Goal: Obtain resource: Download file/media

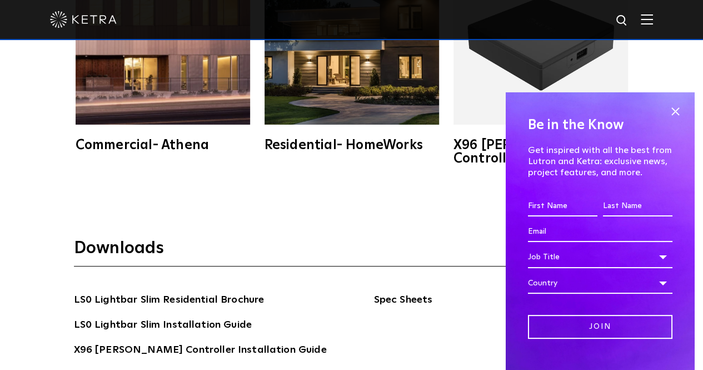
scroll to position [1723, 0]
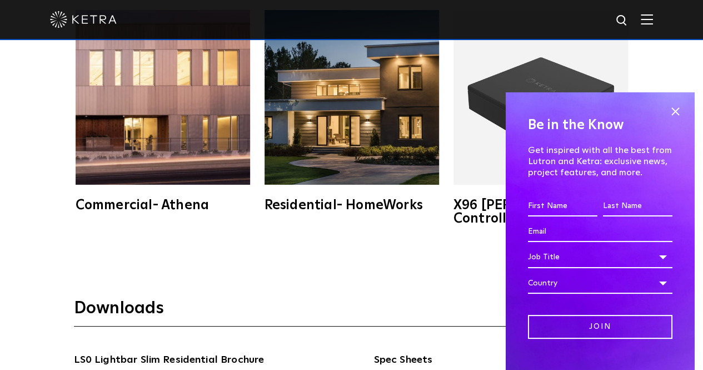
click at [352, 142] on img at bounding box center [352, 97] width 175 height 175
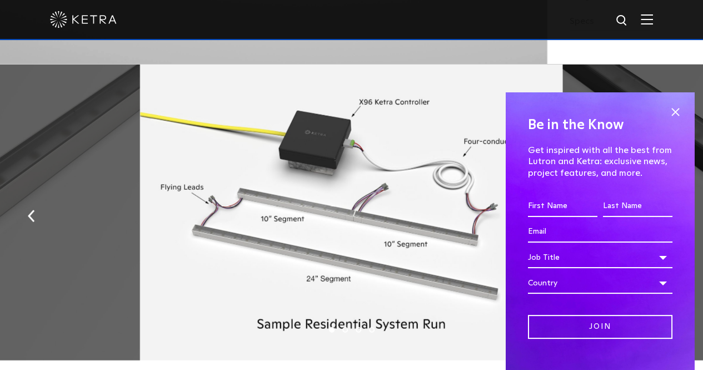
scroll to position [1223, 0]
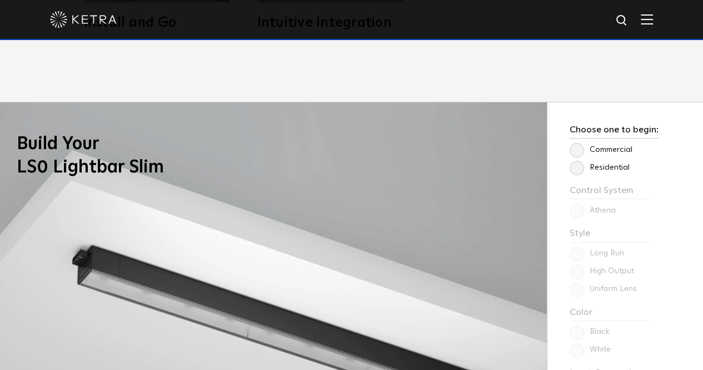
scroll to position [778, 0]
click at [580, 168] on label "Residential" at bounding box center [600, 166] width 60 height 9
click at [0, 0] on input "Residential" at bounding box center [0, 0] width 0 height 0
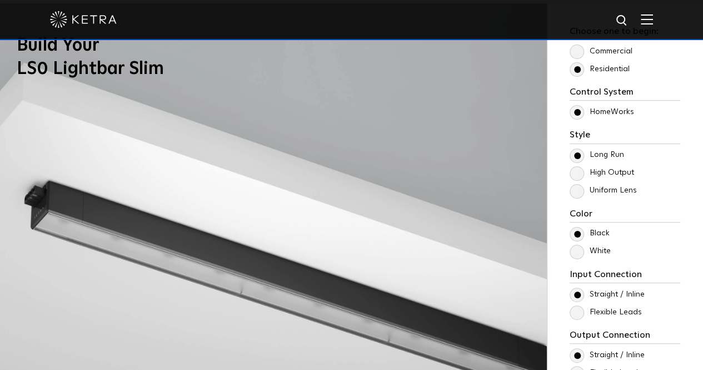
scroll to position [889, 0]
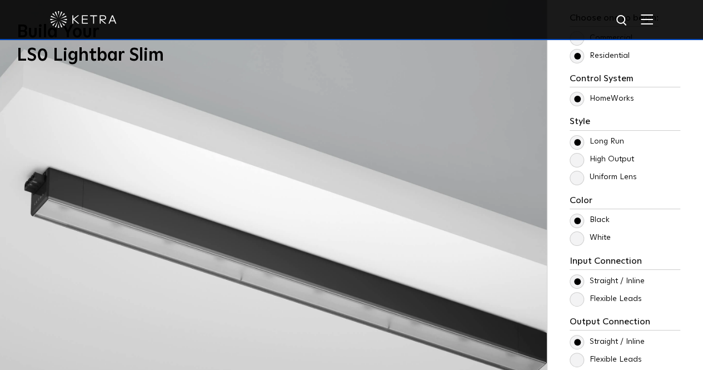
click at [580, 177] on label "Uniform Lens" at bounding box center [603, 176] width 67 height 9
click at [0, 0] on input "Uniform Lens" at bounding box center [0, 0] width 0 height 0
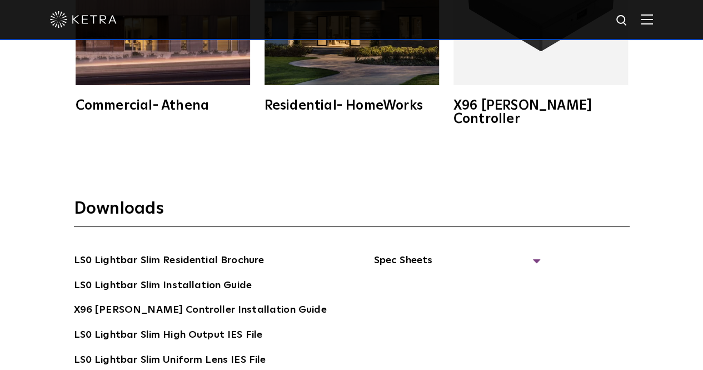
scroll to position [2056, 0]
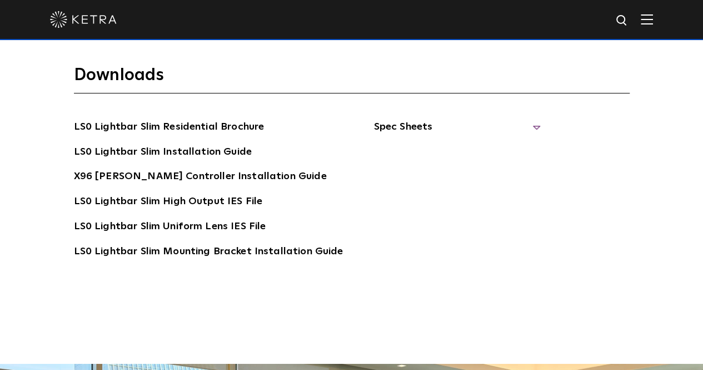
click at [531, 119] on span "Spec Sheets" at bounding box center [456, 131] width 167 height 24
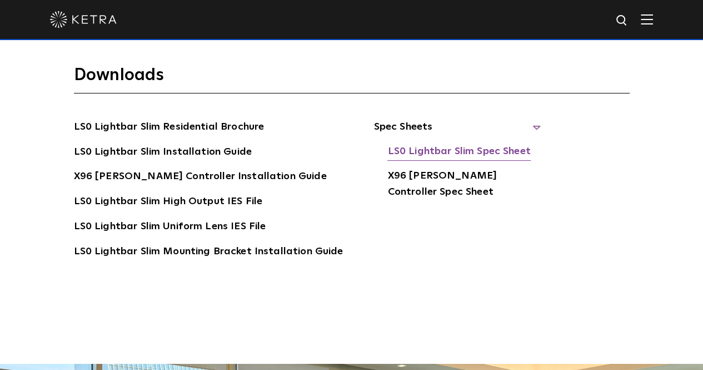
click at [443, 143] on link "LS0 Lightbar Slim Spec Sheet" at bounding box center [458, 152] width 143 height 18
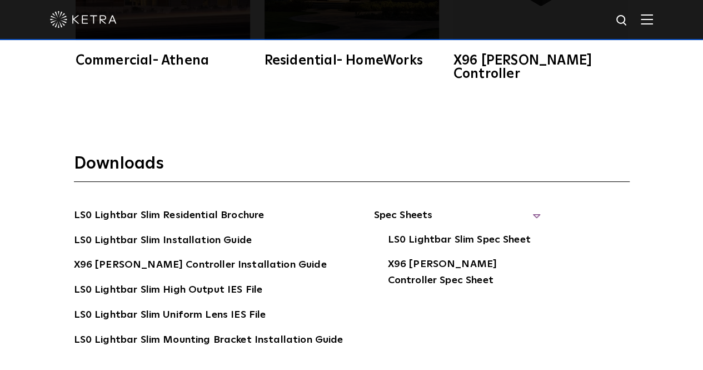
scroll to position [1778, 0]
